Goal: Transaction & Acquisition: Purchase product/service

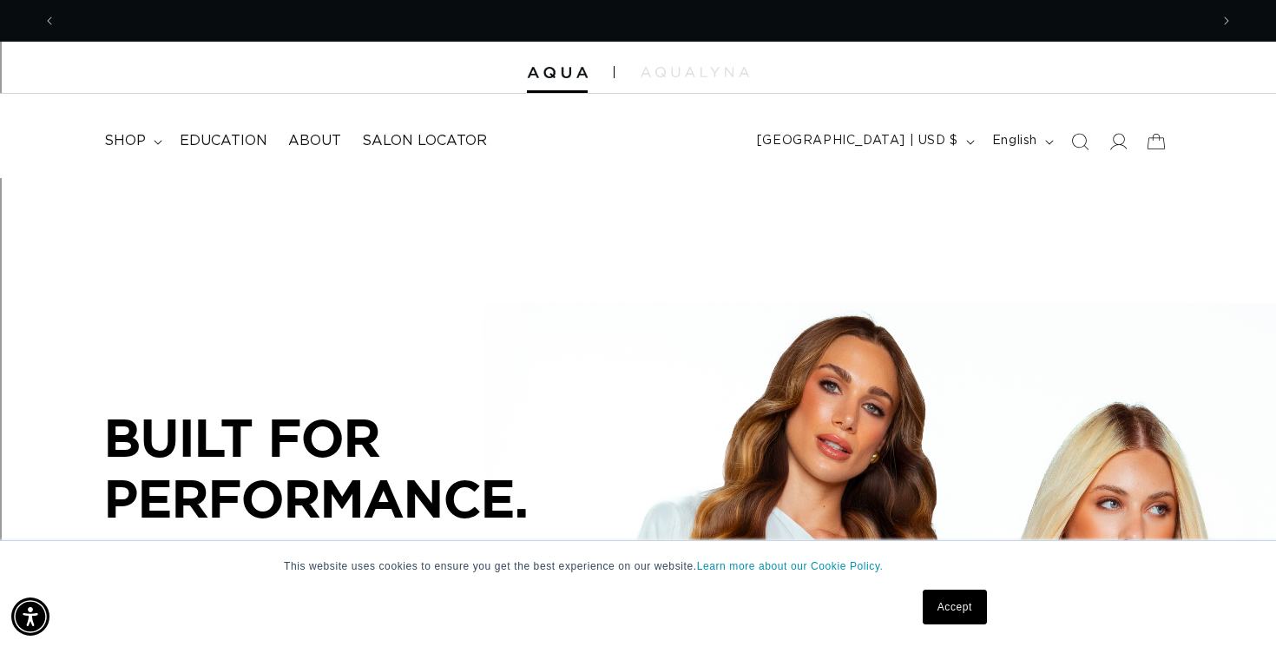
scroll to position [0, 1153]
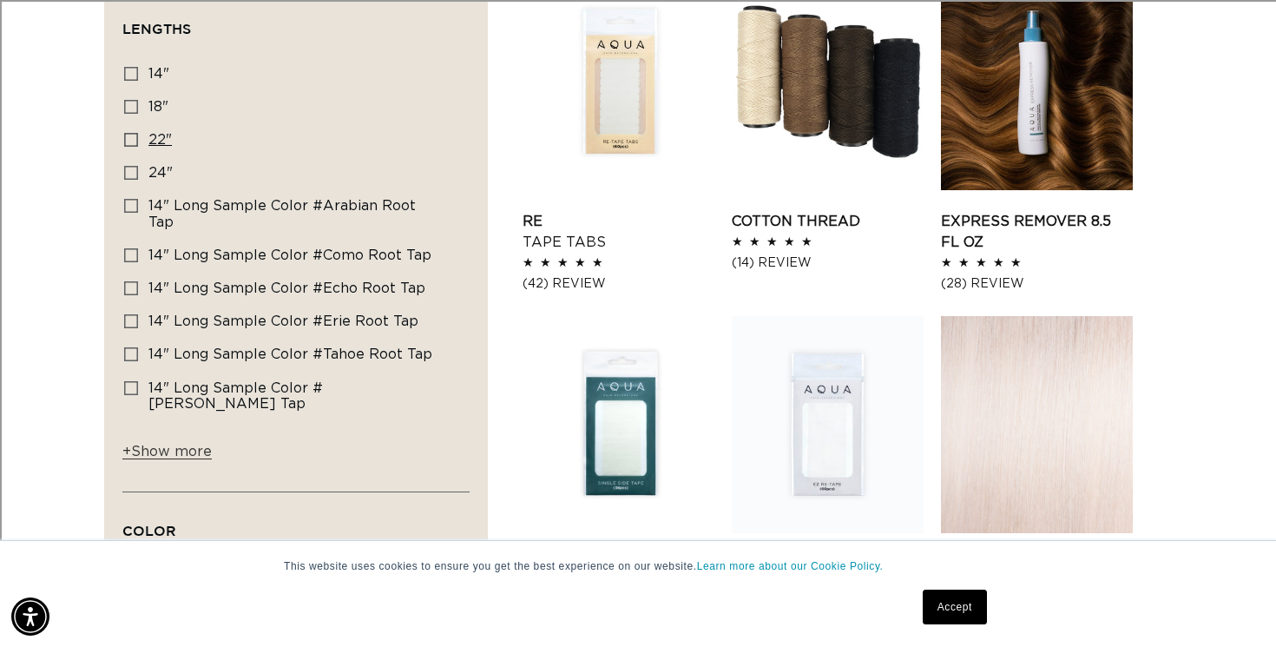
click at [140, 133] on label "22" 22" (156 products)" at bounding box center [290, 140] width 333 height 33
click at [138, 133] on input "22" 22" (156 products)" at bounding box center [131, 140] width 14 height 14
click at [161, 140] on span "22"" at bounding box center [159, 140] width 23 height 14
click at [138, 140] on input "22" 22" (156 products)" at bounding box center [131, 140] width 14 height 14
checkbox input "false"
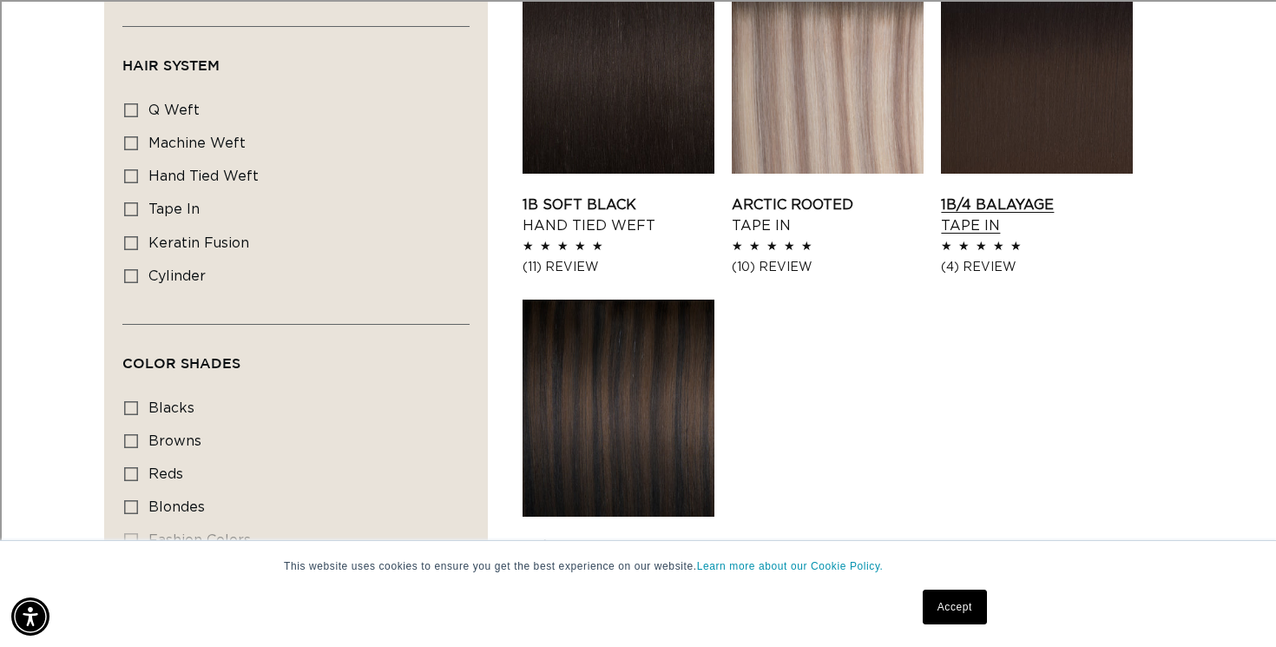
scroll to position [2021, 0]
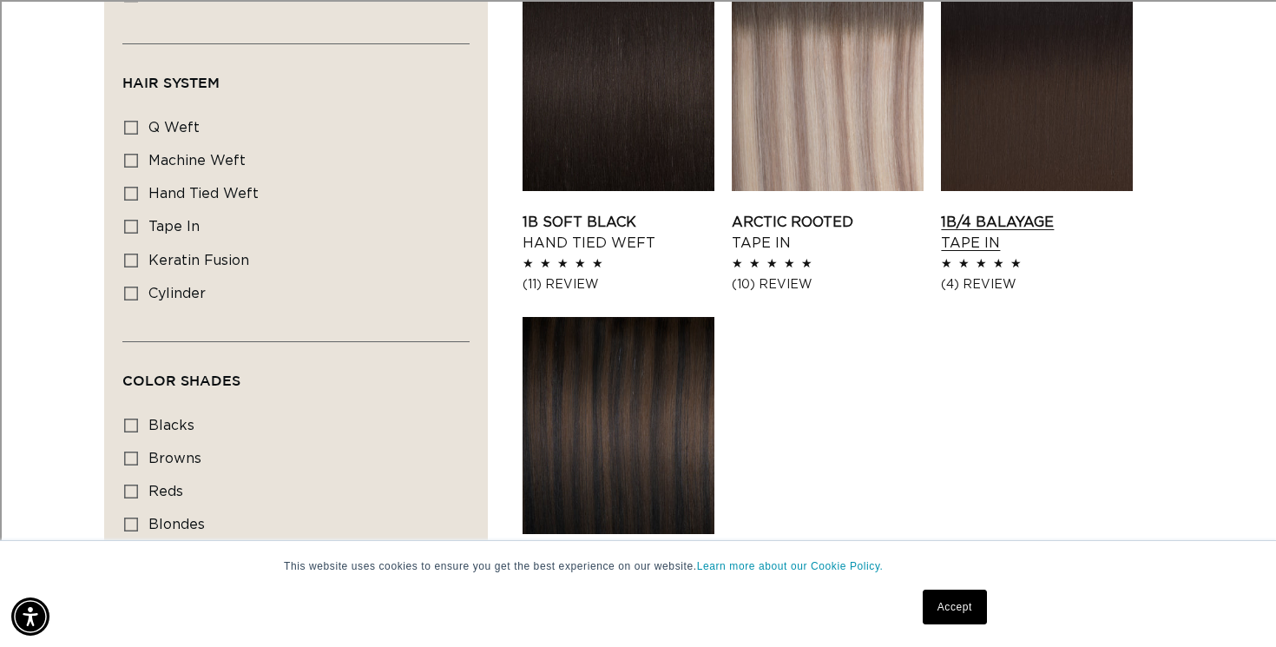
click at [1060, 212] on link "1B/4 Balayage Tape In" at bounding box center [1037, 233] width 192 height 42
